Goal: Information Seeking & Learning: Learn about a topic

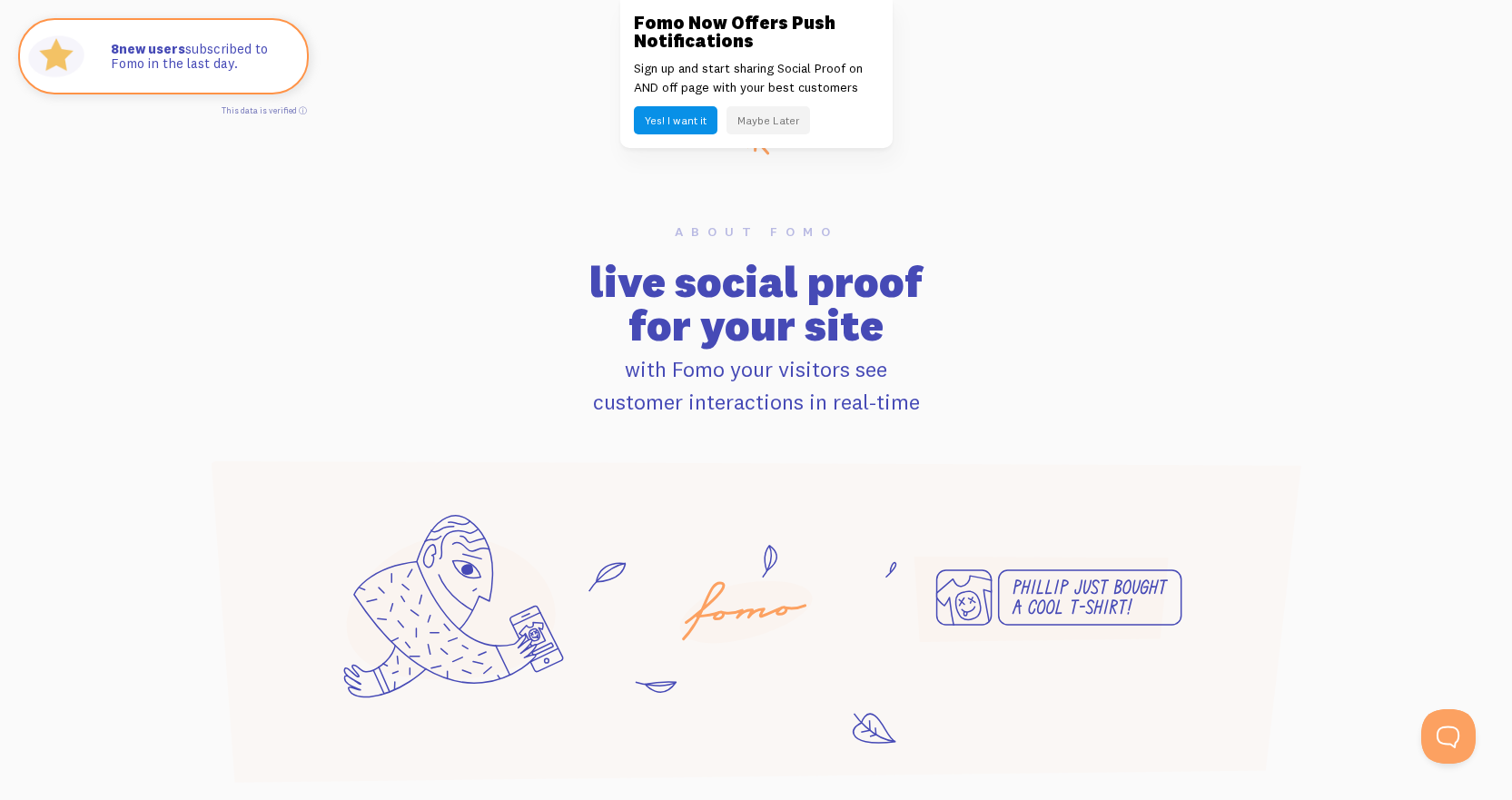
scroll to position [1089, 0]
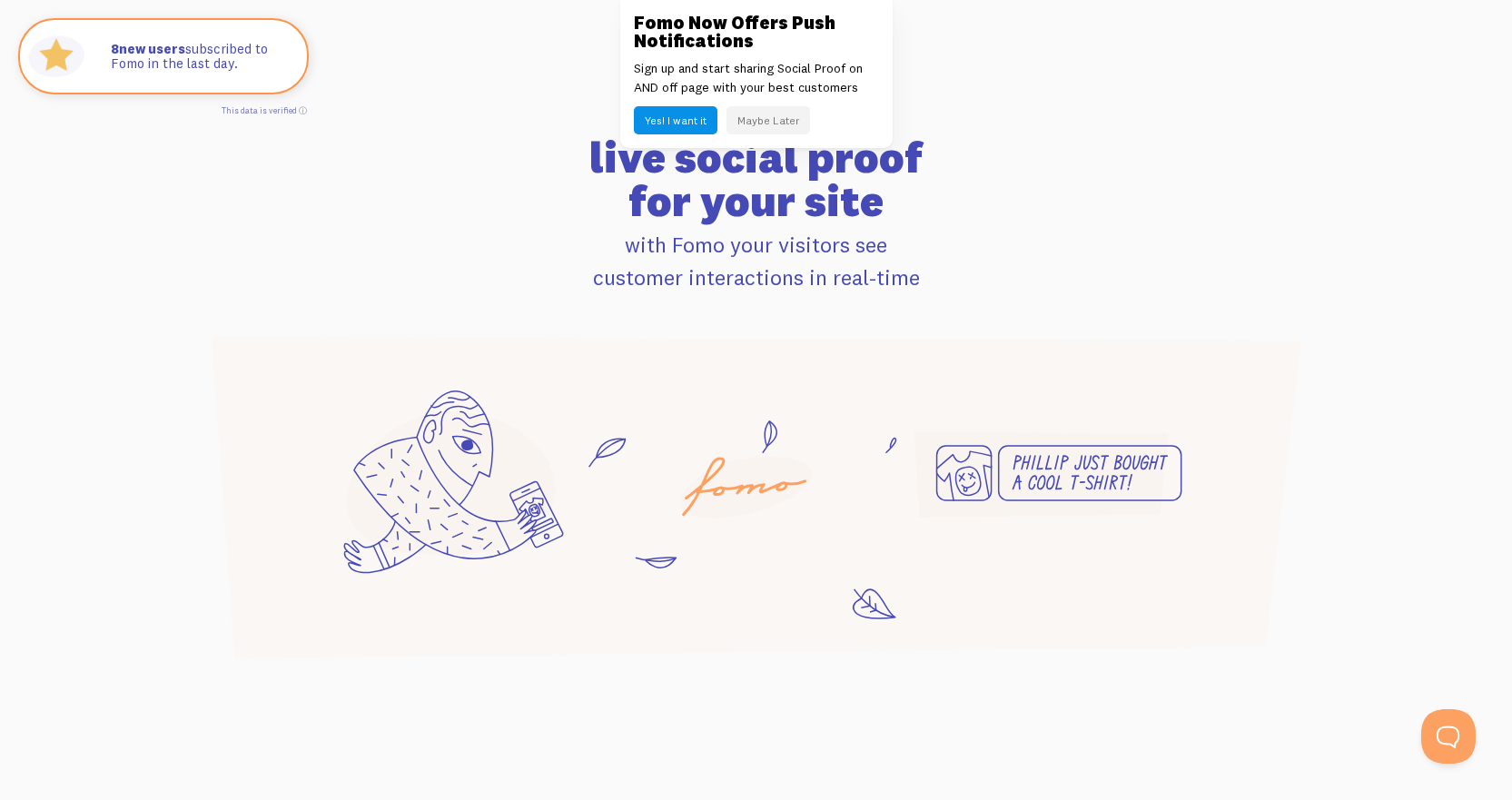
click at [790, 116] on button "Maybe Later" at bounding box center [768, 119] width 84 height 28
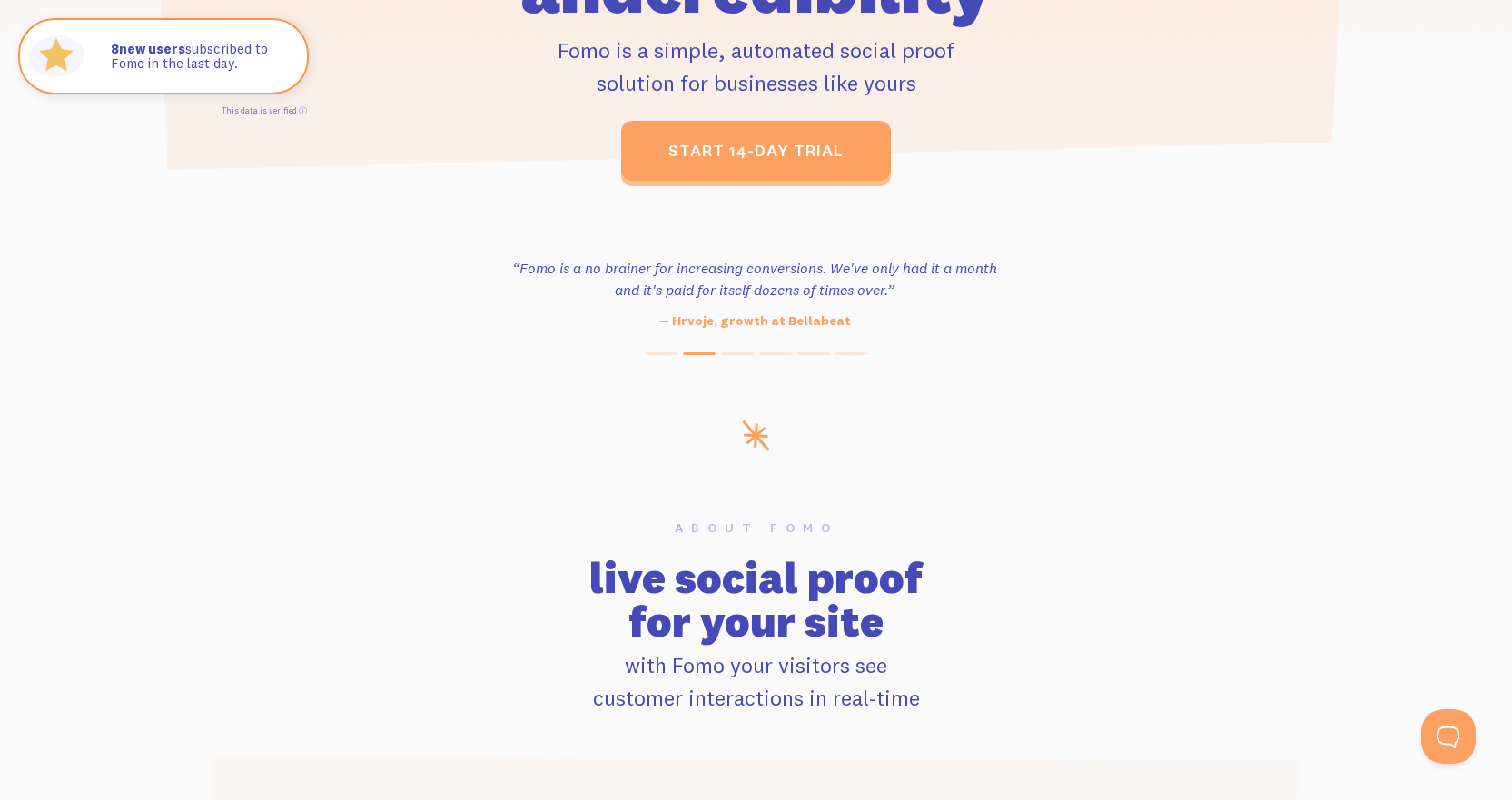
scroll to position [0, 0]
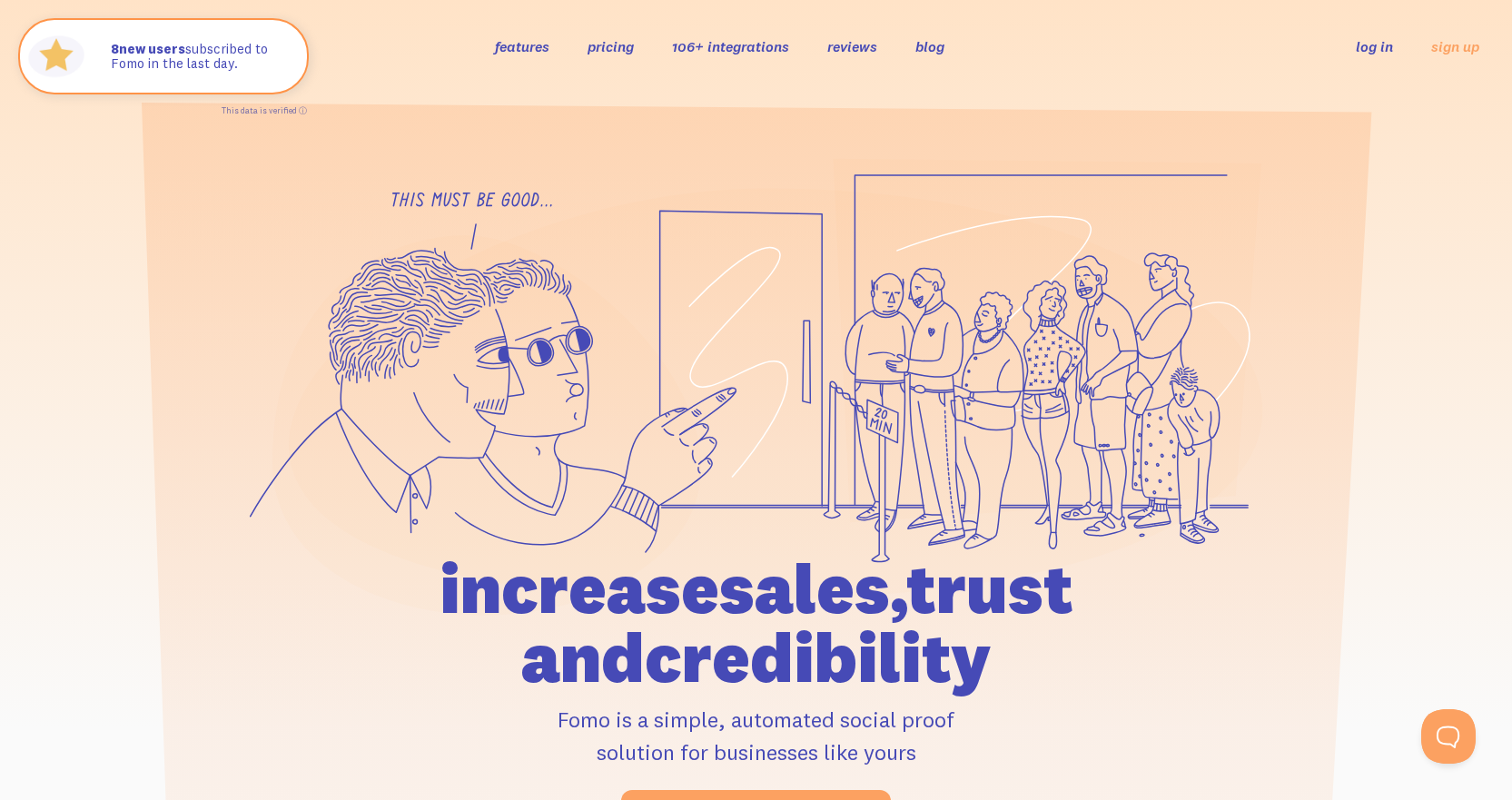
click at [610, 52] on link "pricing" at bounding box center [611, 46] width 46 height 18
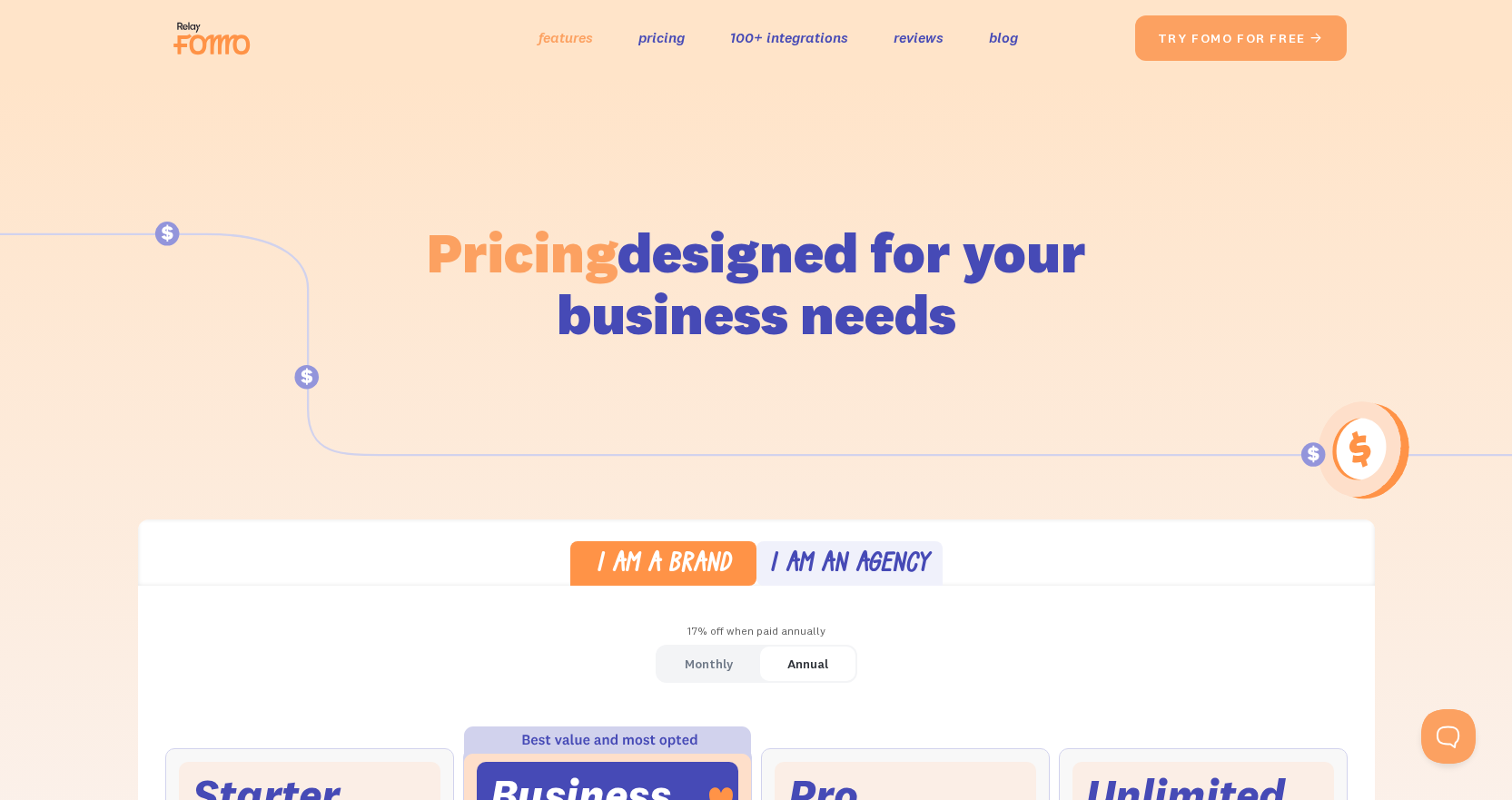
click at [548, 34] on link "features" at bounding box center [566, 37] width 55 height 26
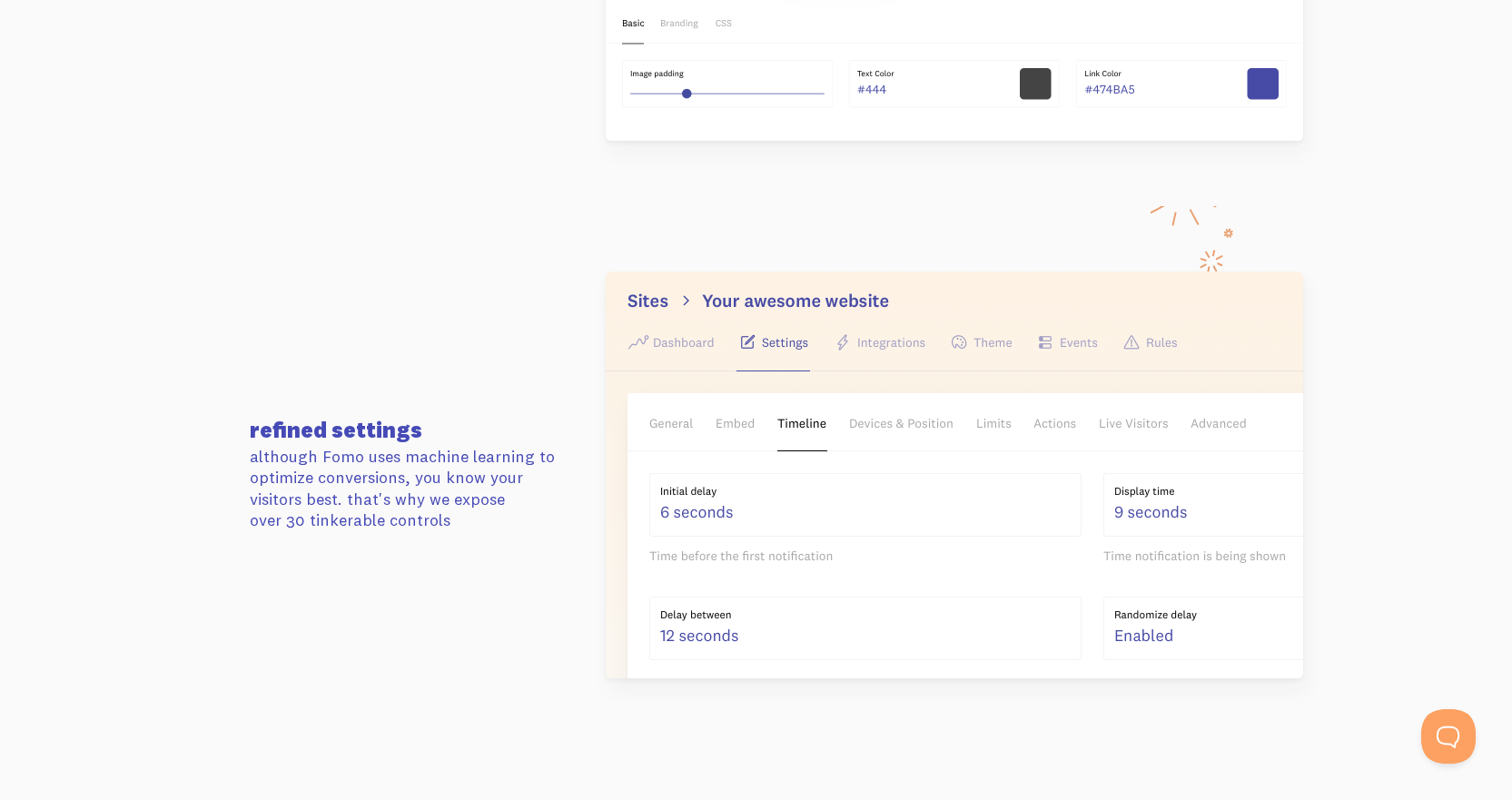
scroll to position [2632, 0]
